Goal: Find specific page/section: Find specific page/section

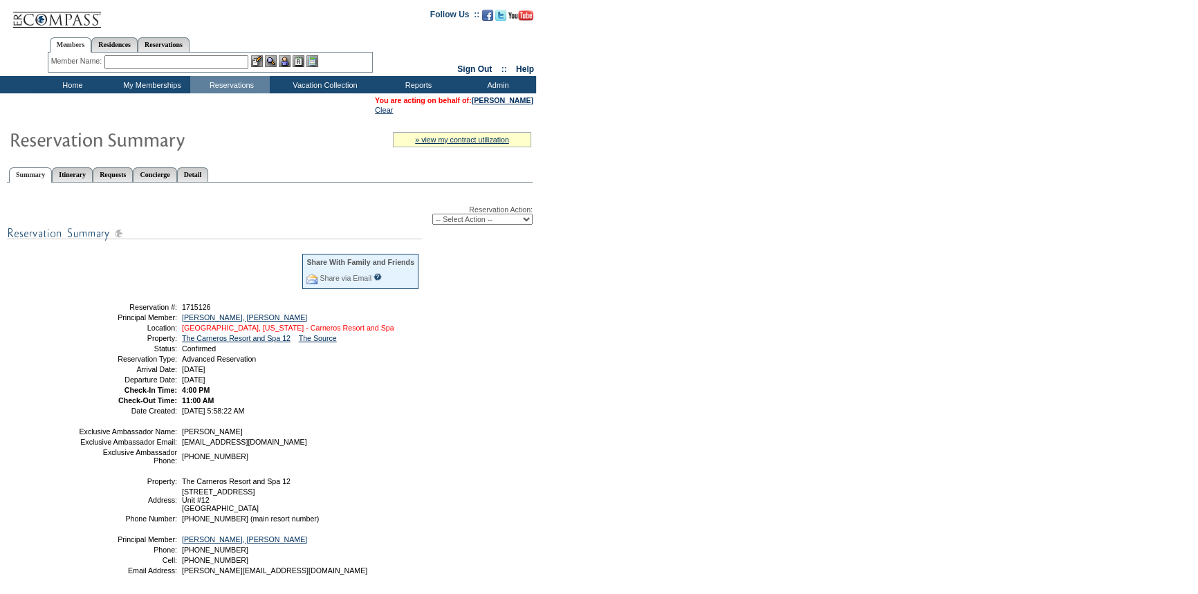
click at [230, 329] on link "[GEOGRAPHIC_DATA], [US_STATE] - Carneros Resort and Spa" at bounding box center [288, 328] width 212 height 8
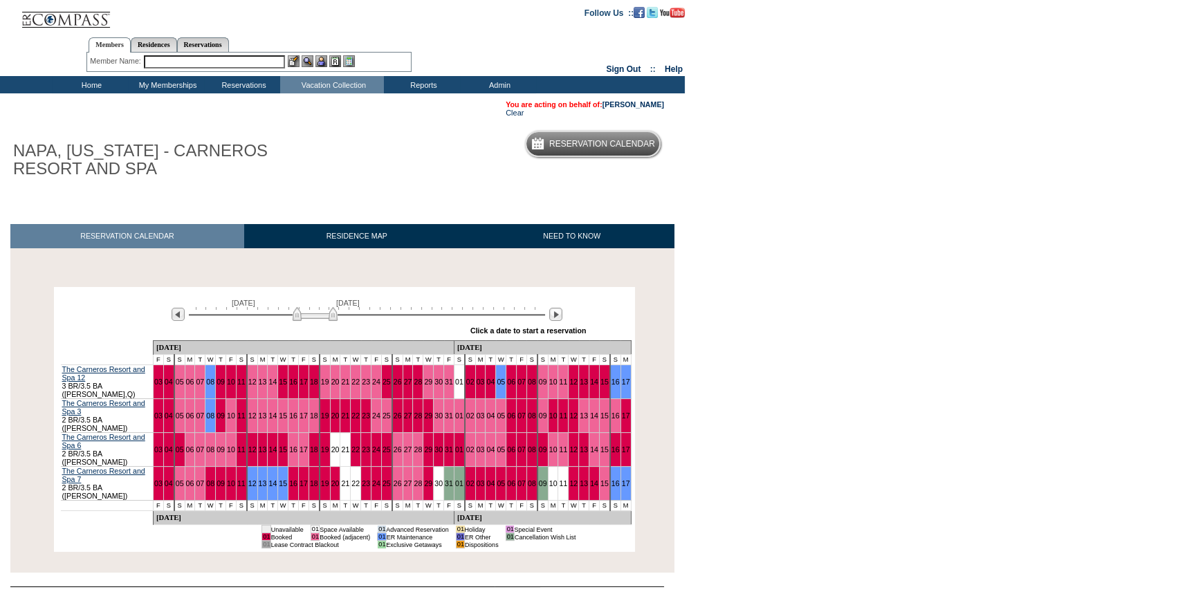
click at [237, 63] on input "text" at bounding box center [214, 61] width 141 height 13
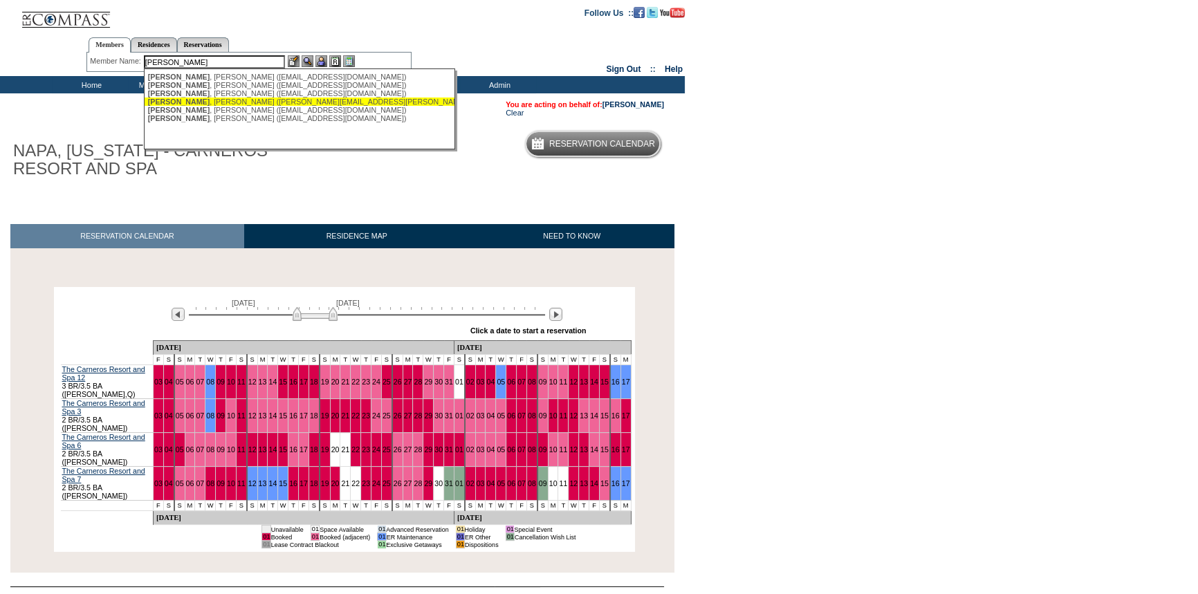
click at [225, 104] on div "Meade , Misty (misty.meade@gmail.com)" at bounding box center [300, 102] width 304 height 8
type input "Meade, Misty (misty.meade@gmail.com)"
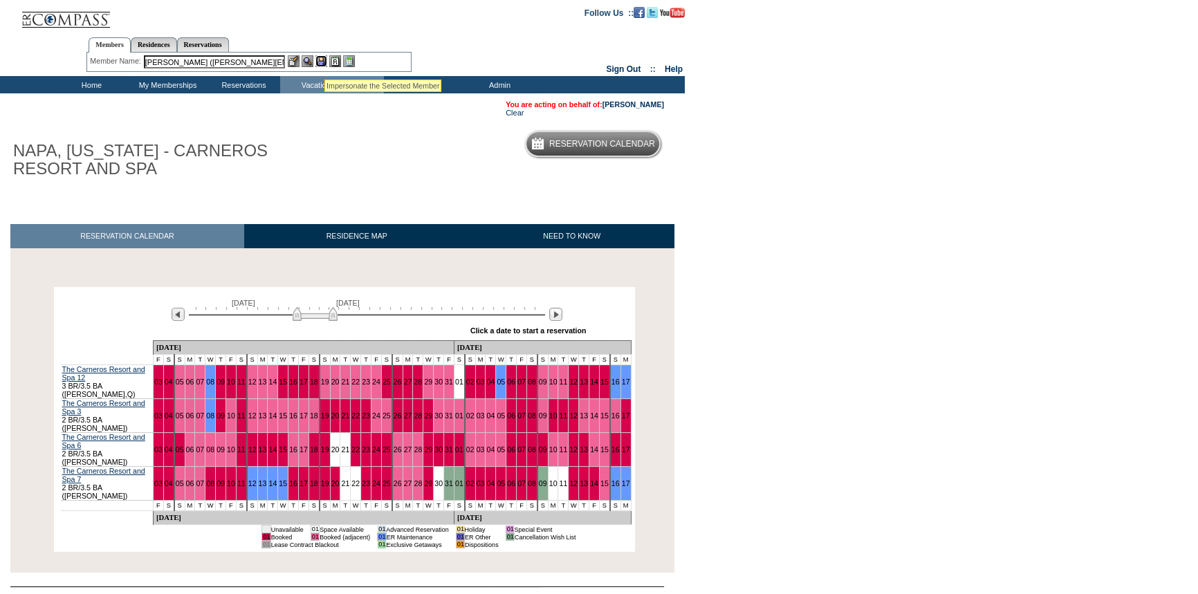
click at [324, 59] on img at bounding box center [321, 61] width 12 height 12
click at [307, 59] on img at bounding box center [308, 61] width 12 height 12
